Goal: Find specific page/section: Find specific page/section

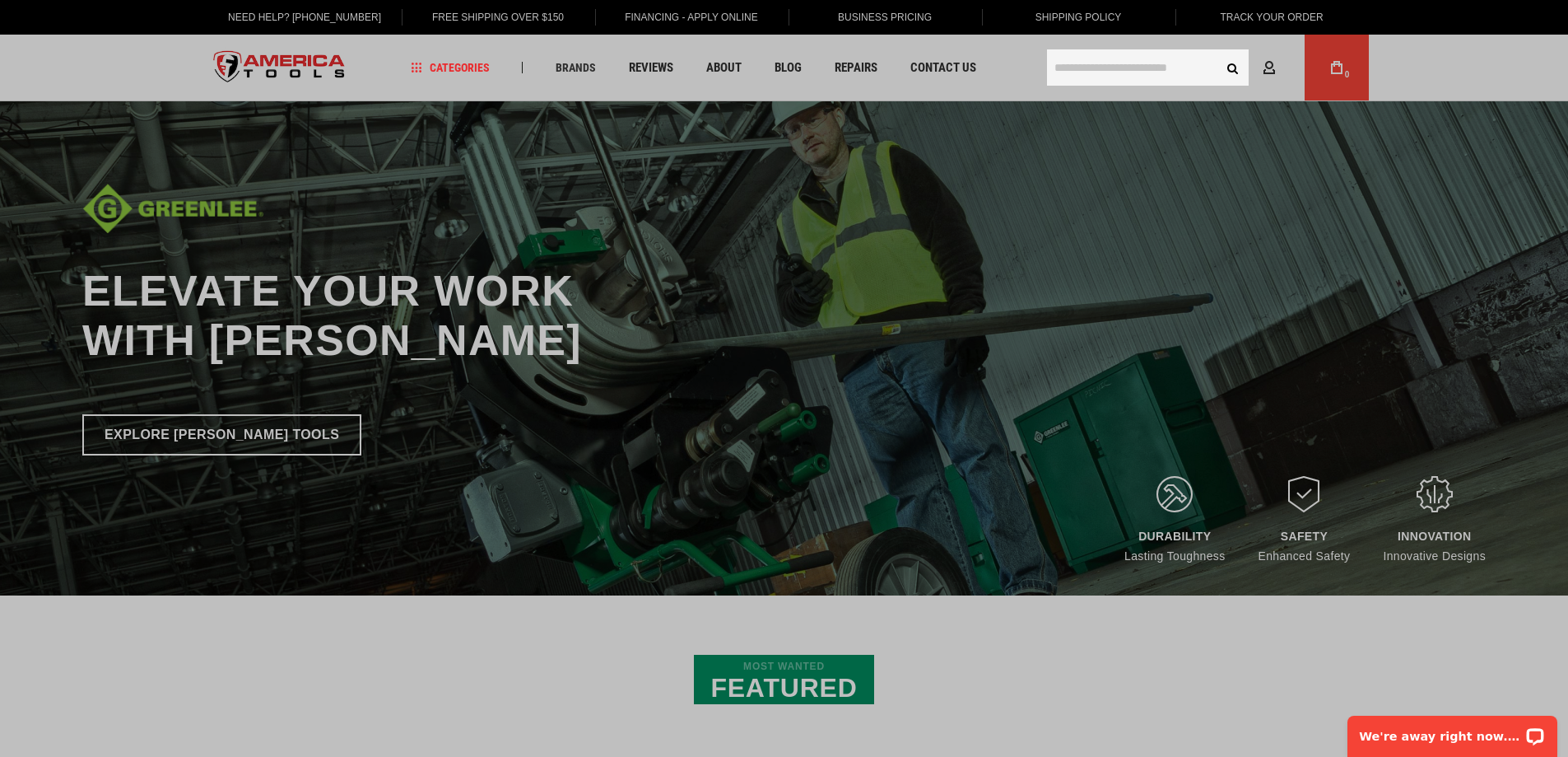
click at [1139, 65] on input "text" at bounding box center [1147, 68] width 202 height 36
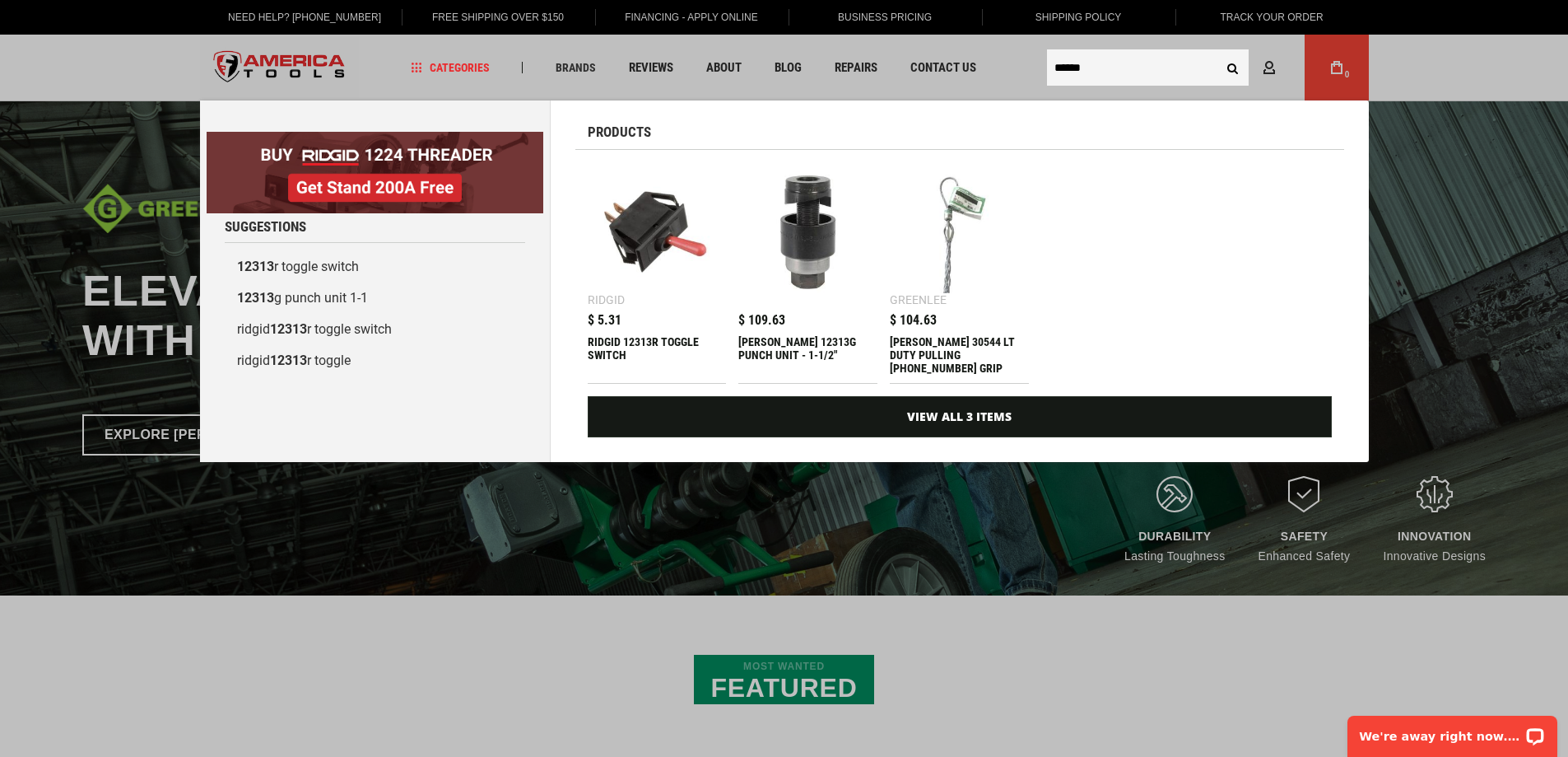
type input "******"
click at [1217, 52] on button "Search" at bounding box center [1233, 68] width 31 height 31
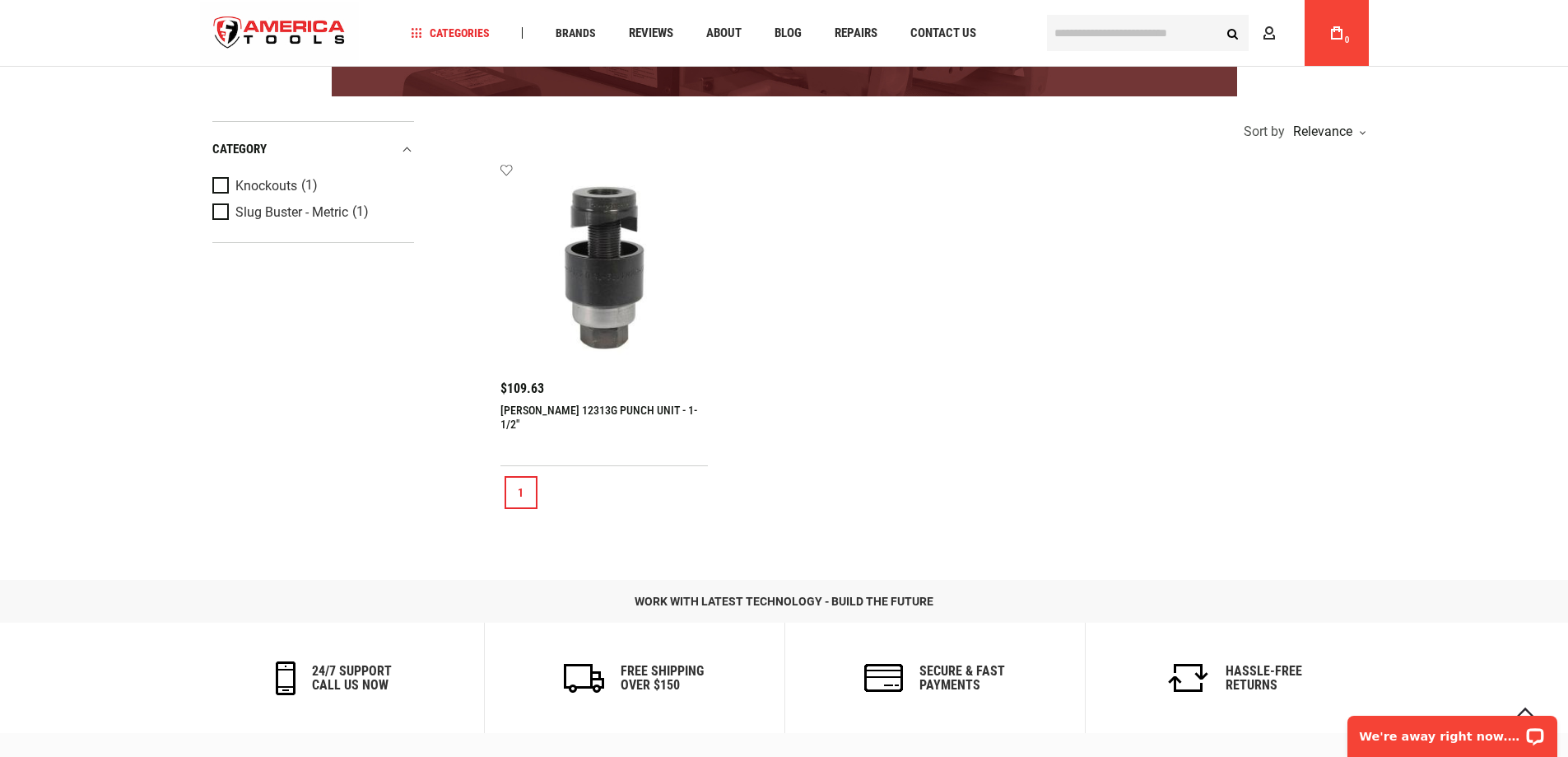
scroll to position [330, 0]
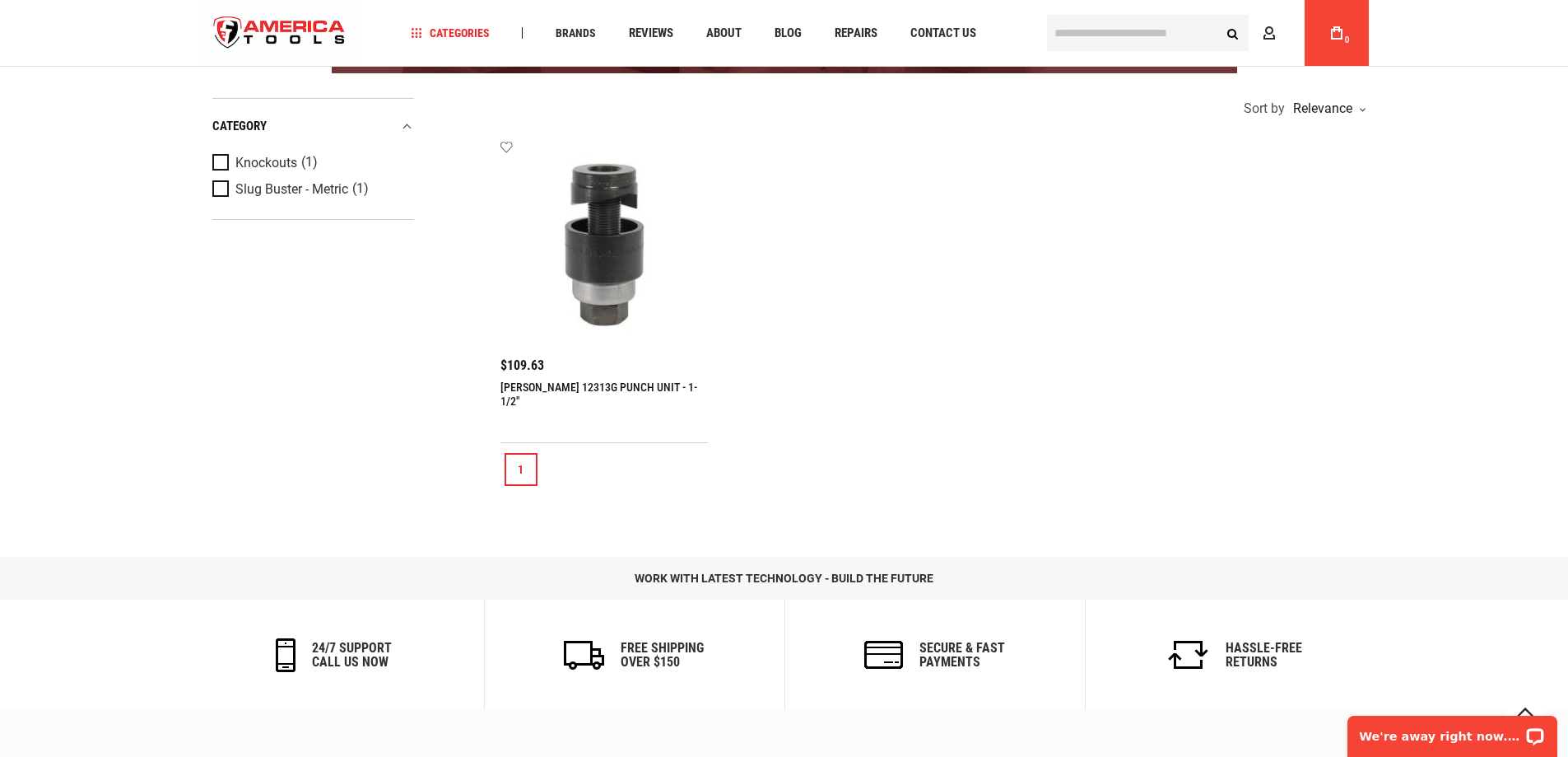
click at [523, 462] on link "1" at bounding box center [521, 470] width 33 height 33
click at [620, 268] on img at bounding box center [604, 244] width 176 height 176
